Goal: Use online tool/utility: Utilize a website feature to perform a specific function

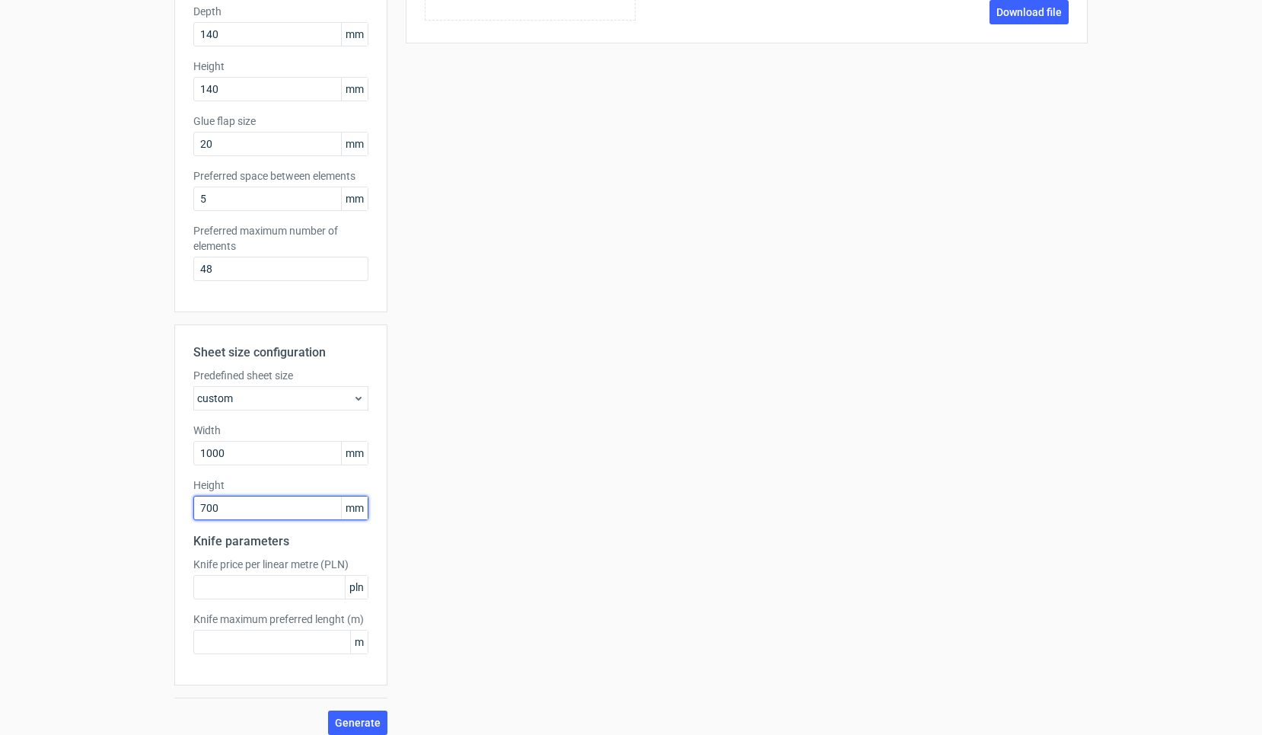
scroll to position [245, 0]
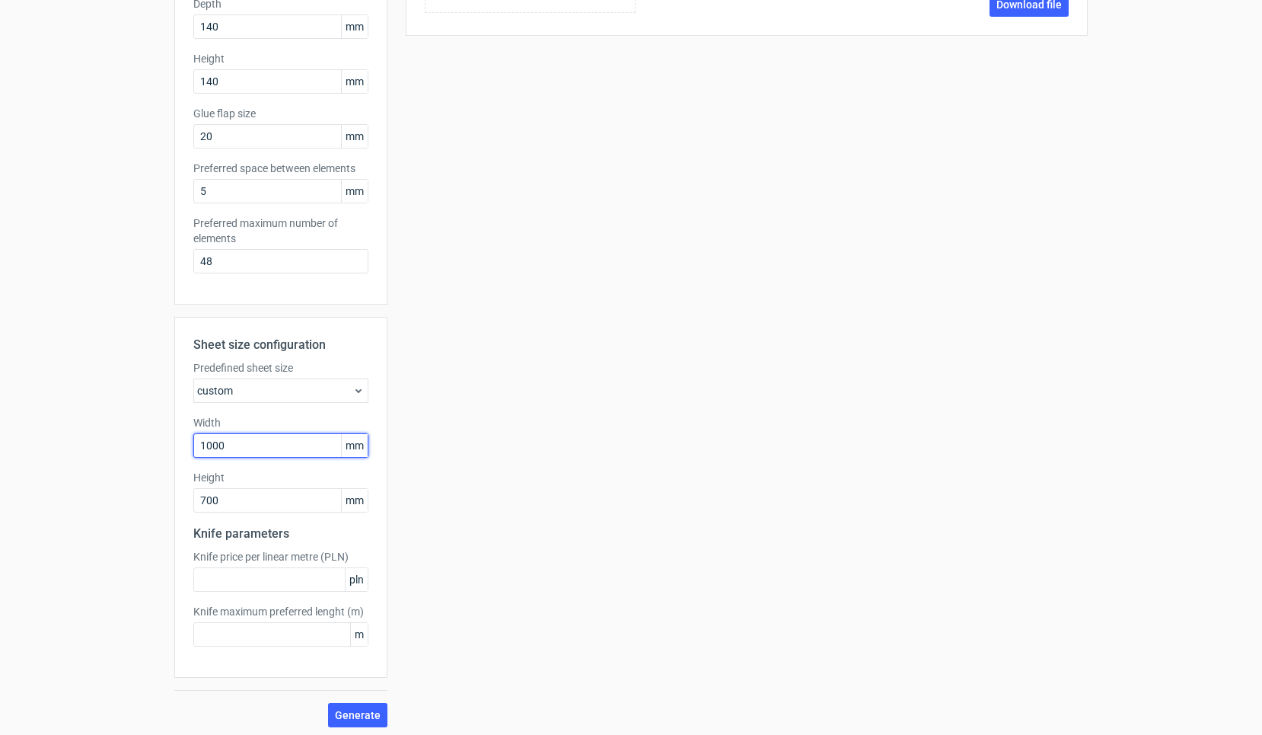
drag, startPoint x: 260, startPoint y: 442, endPoint x: 154, endPoint y: 445, distance: 106.6
click at [155, 445] on div "Generate new layout Product template Fefco 201 Outer dimensions Width 140 mm De…" at bounding box center [631, 272] width 1262 height 936
type input "860"
click at [359, 715] on button "Generate" at bounding box center [357, 715] width 59 height 24
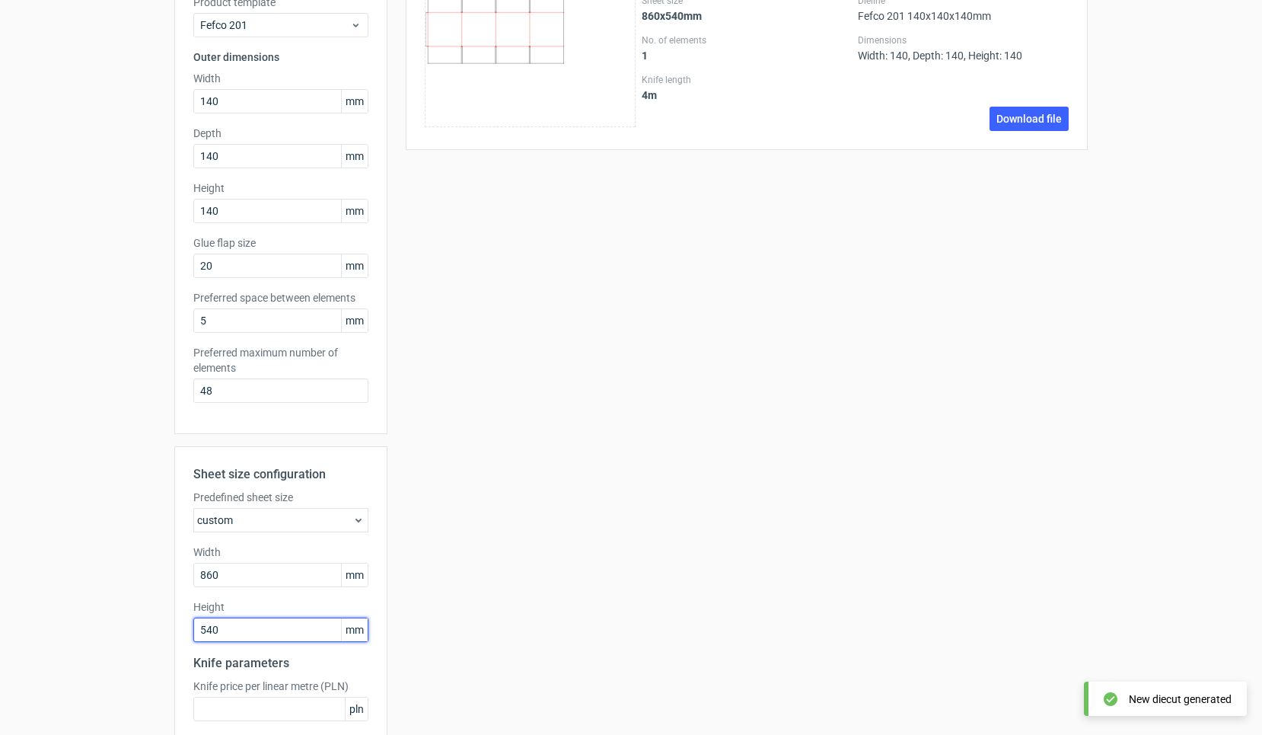
scroll to position [147, 0]
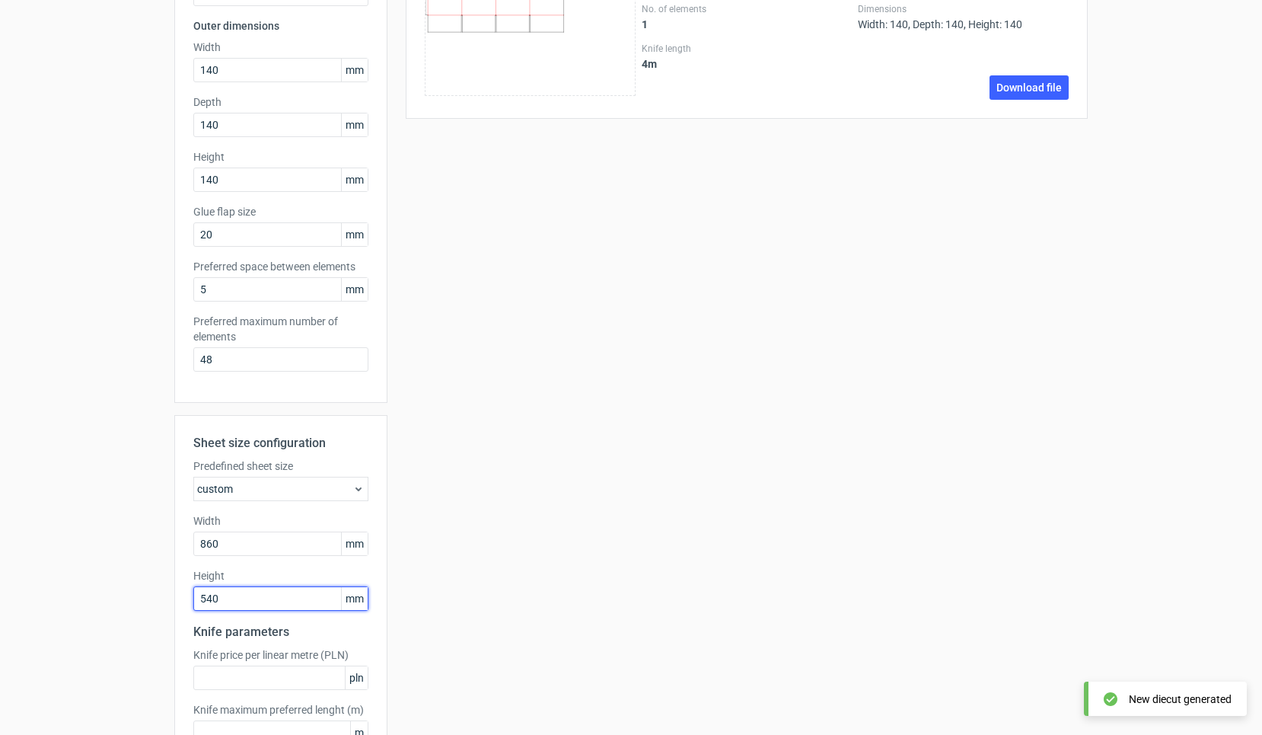
drag, startPoint x: 231, startPoint y: 594, endPoint x: 189, endPoint y: 594, distance: 42.6
click at [189, 594] on div "Sheet size configuration Predefined sheet size custom Width 860 mm Height 540 m…" at bounding box center [280, 595] width 213 height 361
type input "580"
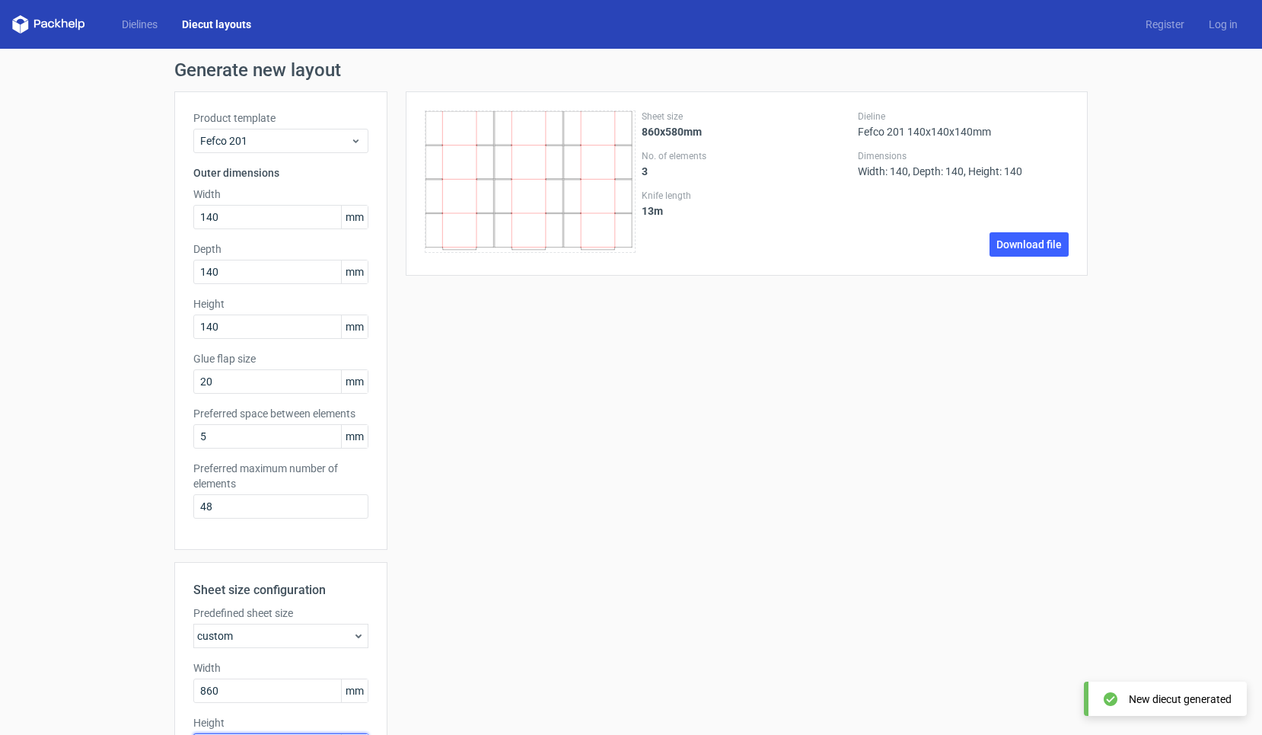
scroll to position [0, 0]
click at [334, 138] on span "Fefco 201" at bounding box center [275, 140] width 150 height 15
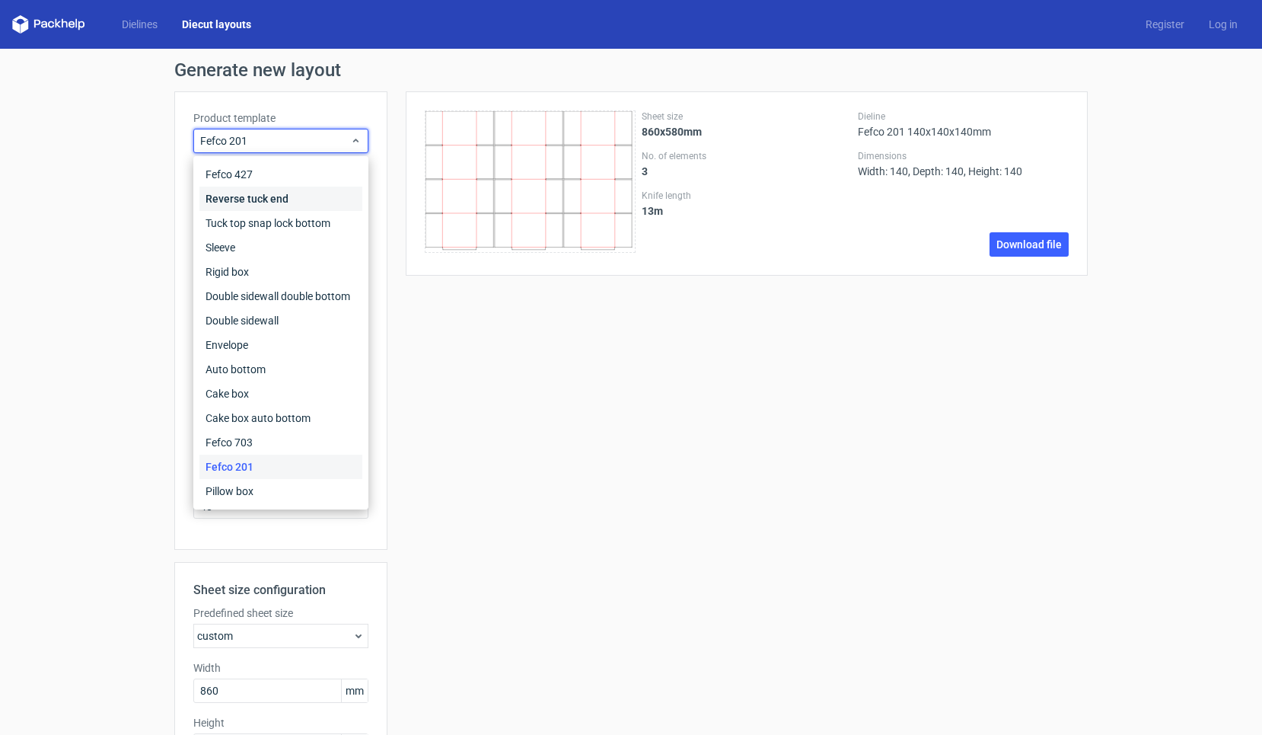
click at [269, 200] on div "Reverse tuck end" at bounding box center [280, 198] width 163 height 24
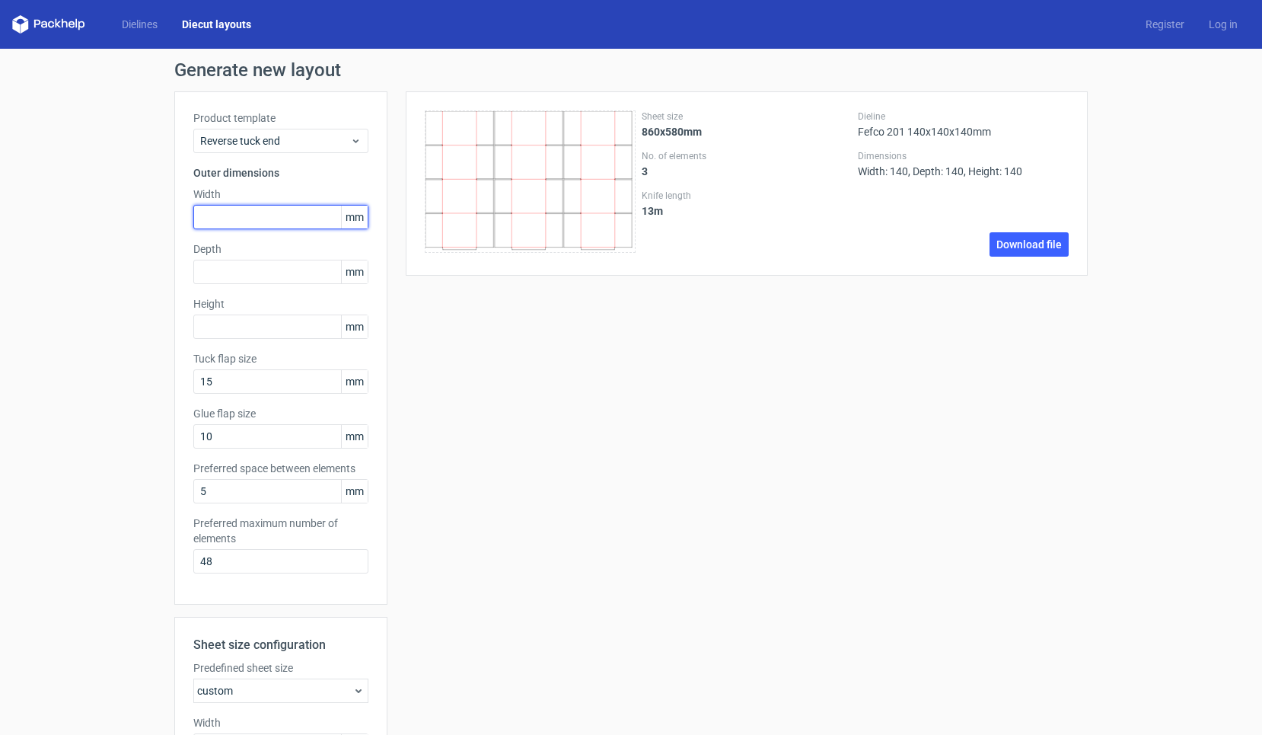
click at [298, 220] on input "text" at bounding box center [280, 217] width 175 height 24
type input "40"
type input "4"
click at [280, 217] on input "40" at bounding box center [280, 217] width 175 height 24
type input "4"
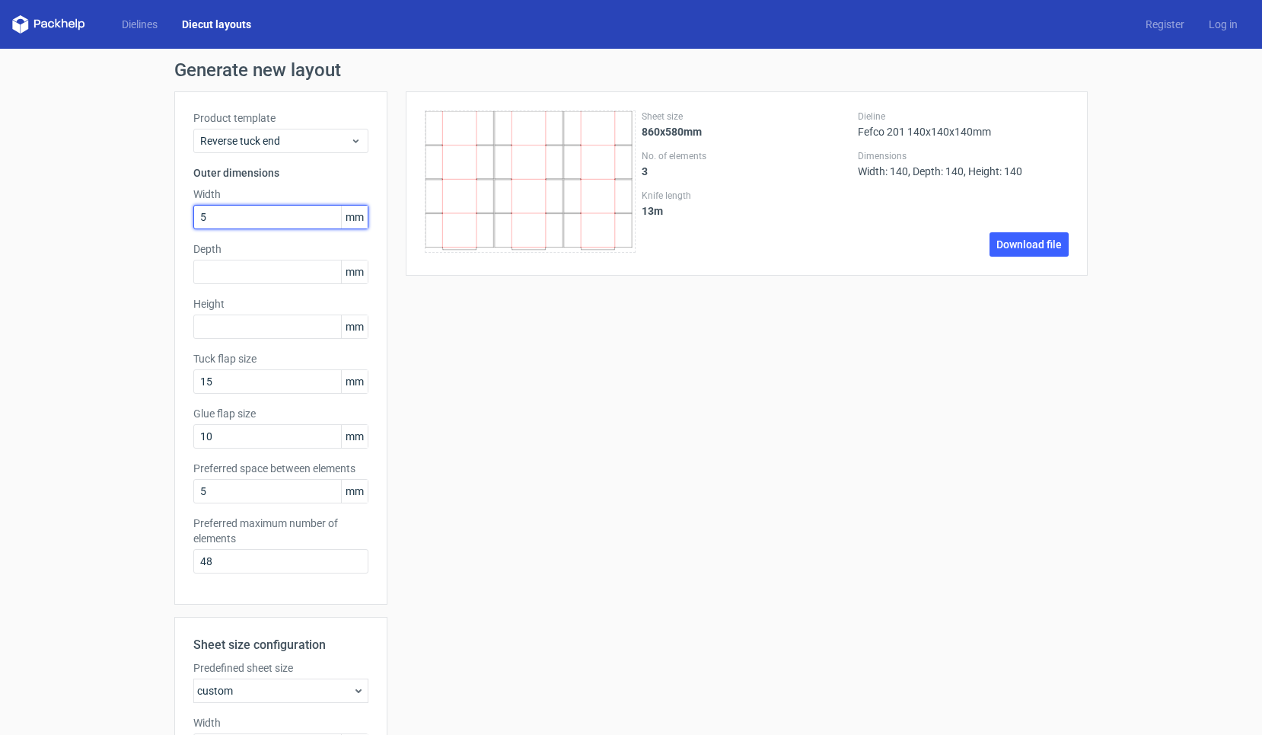
type input "52"
type input "91"
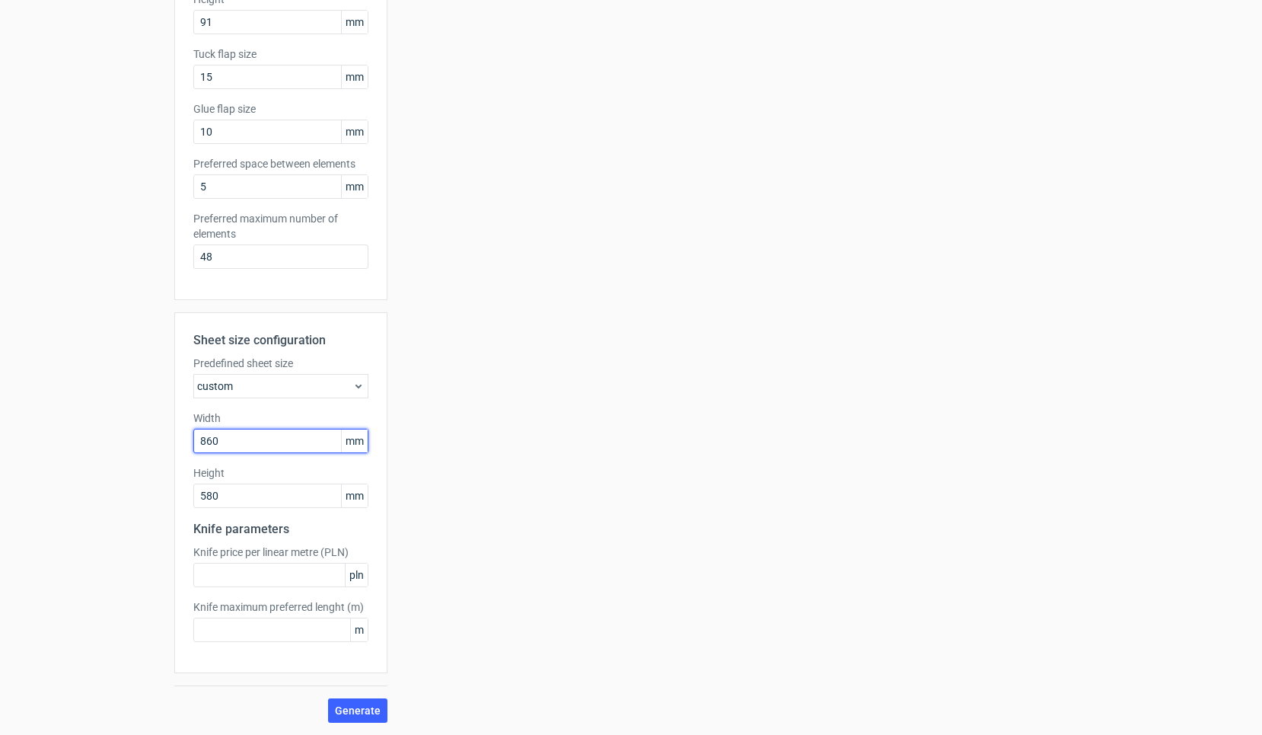
scroll to position [304, 0]
click at [255, 437] on input "860" at bounding box center [280, 441] width 175 height 24
drag, startPoint x: 247, startPoint y: 439, endPoint x: 144, endPoint y: 439, distance: 103.5
click at [144, 439] on div "Generate new layout Product template Reverse tuck end Outer dimensions Width 52…" at bounding box center [631, 239] width 1262 height 990
type input "720"
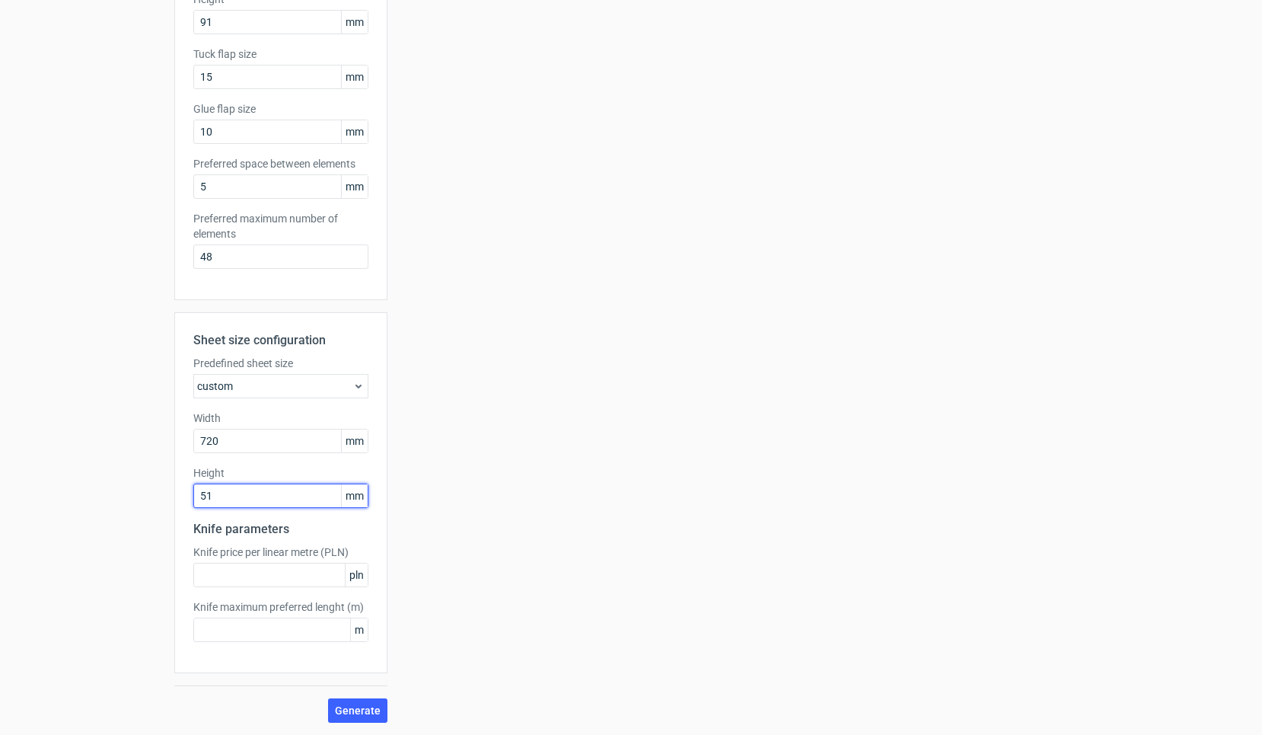
type input "510"
click at [359, 710] on button "Generate" at bounding box center [357, 710] width 59 height 24
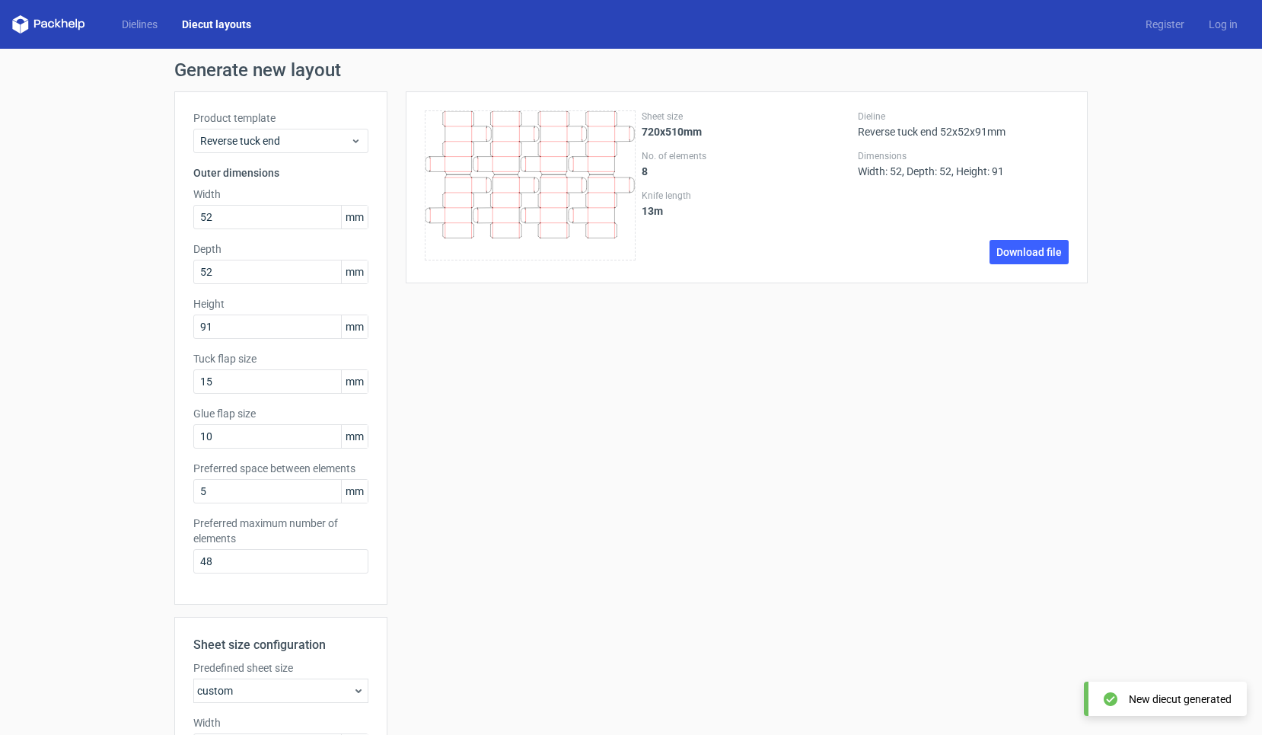
scroll to position [0, 0]
